Goal: Check status

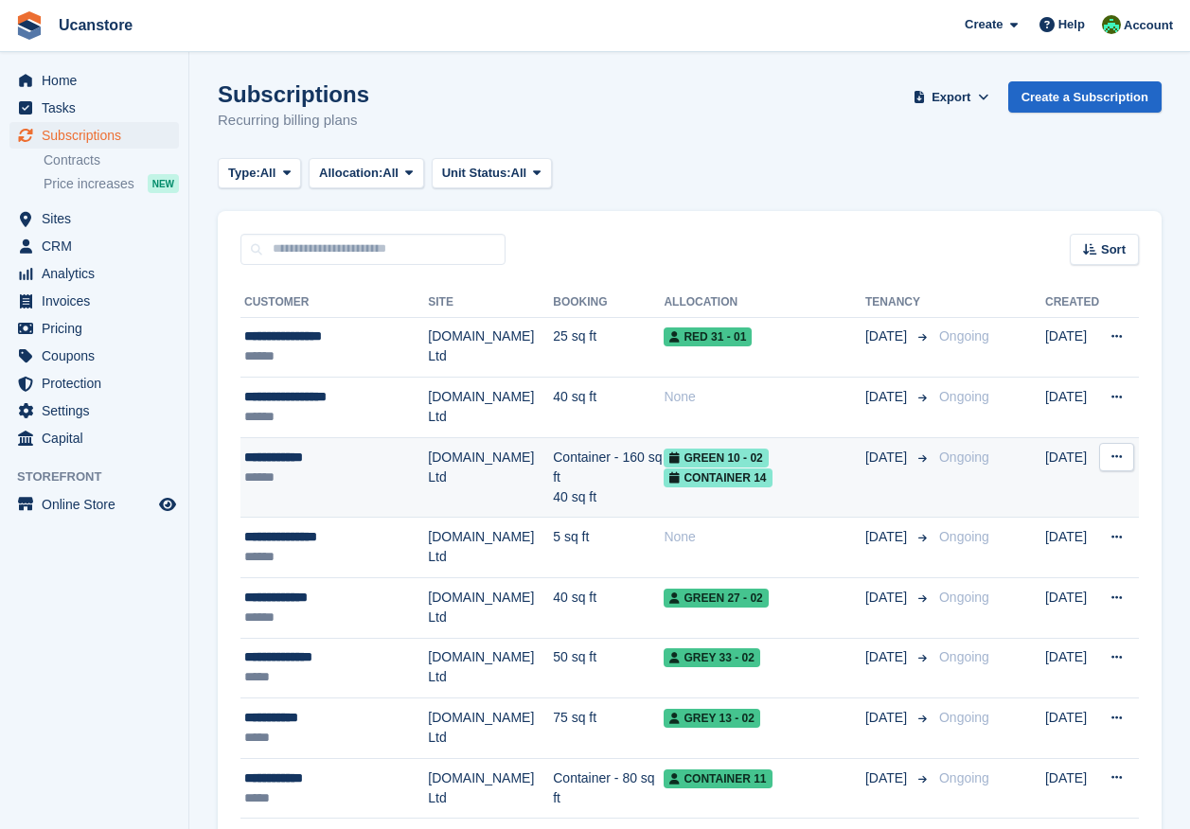
click at [332, 463] on div "**********" at bounding box center [336, 458] width 184 height 20
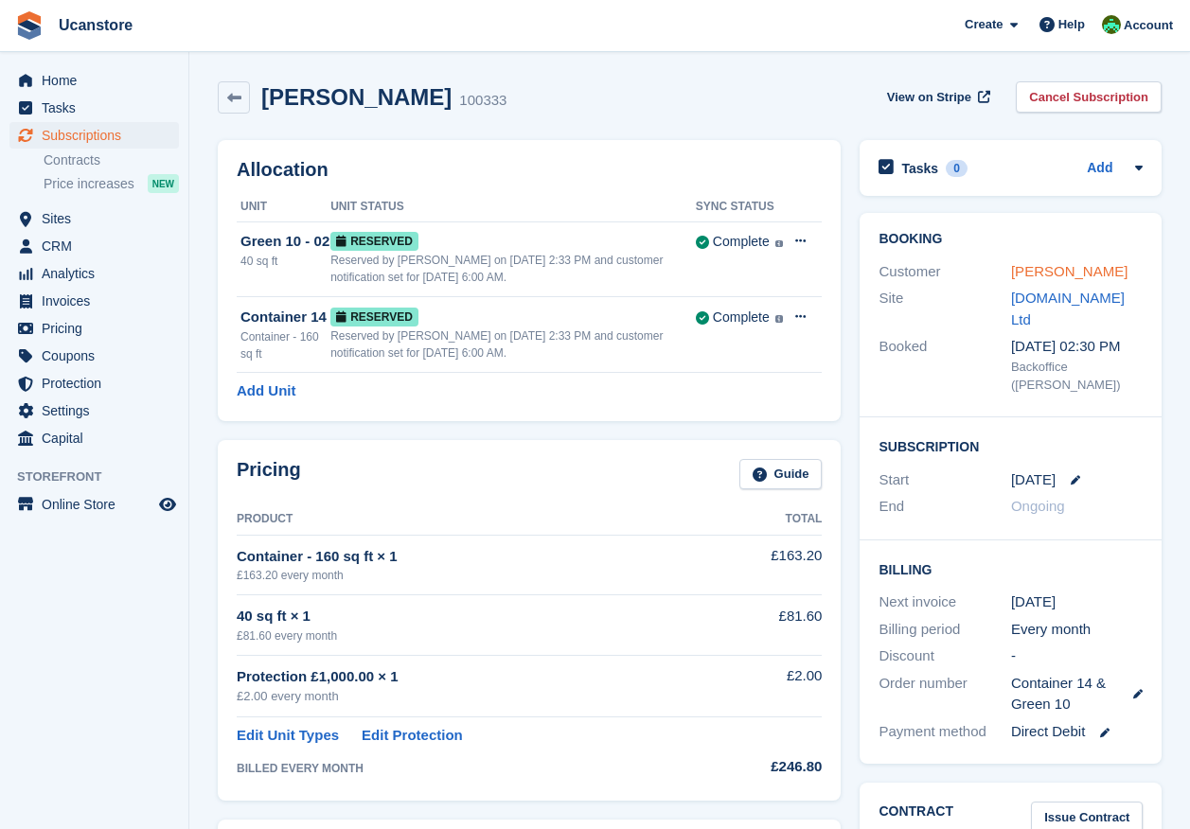
click at [1038, 272] on link "Tony Corlett" at bounding box center [1069, 271] width 116 height 16
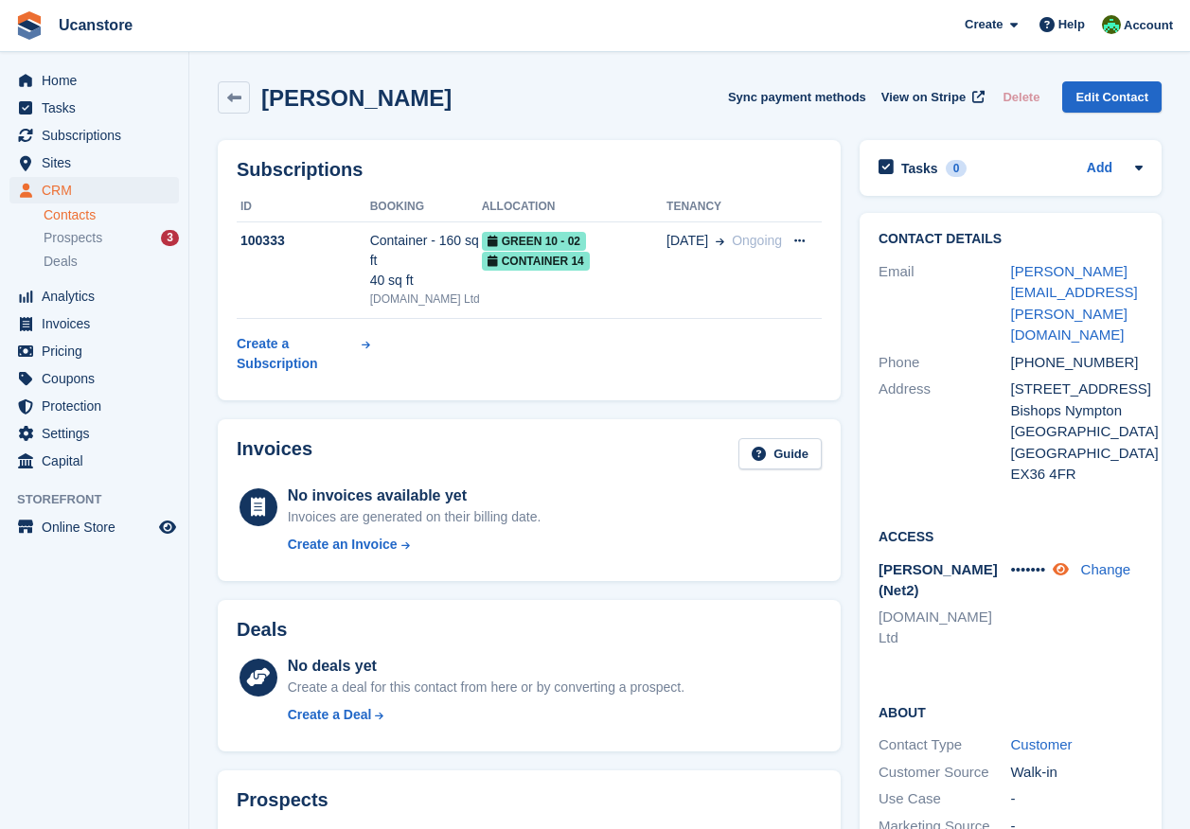
click at [1067, 562] on icon at bounding box center [1061, 569] width 16 height 14
